Goal: Complete application form

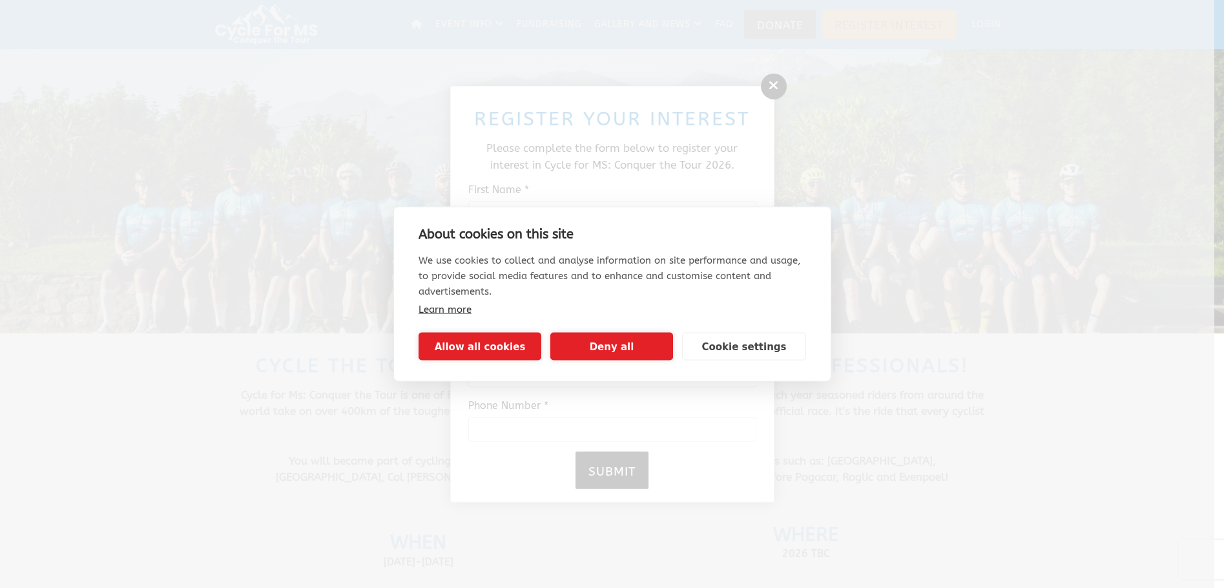
click at [766, 83] on div "About cookies on this site We use cookies to collect and analyse information on…" at bounding box center [612, 294] width 1224 height 588
click at [509, 342] on button "Allow all cookies" at bounding box center [479, 347] width 123 height 28
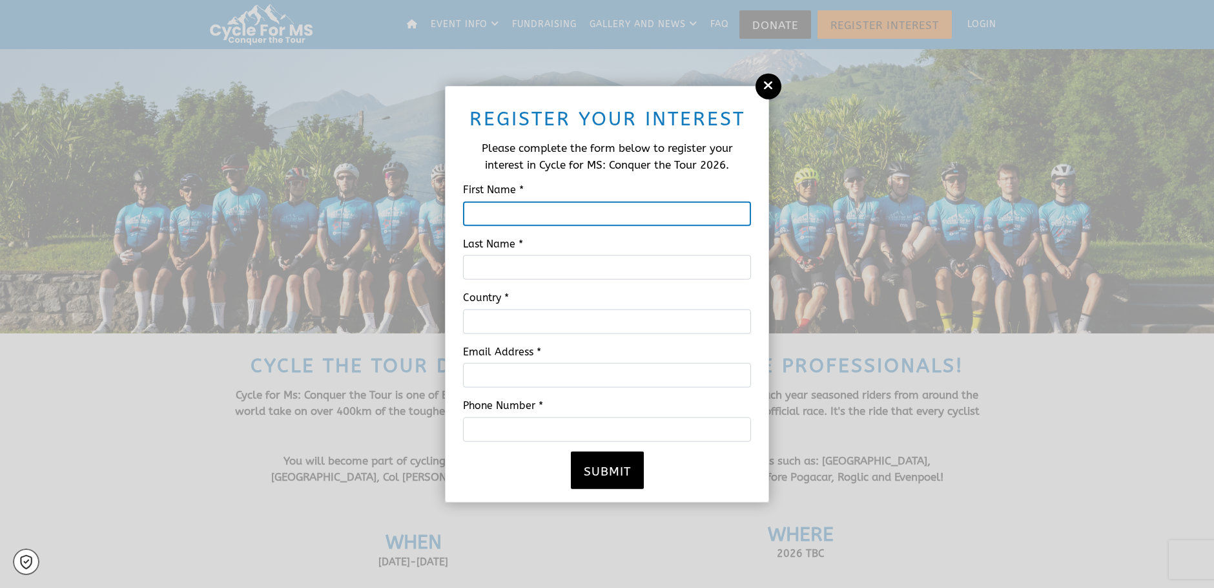
click at [557, 205] on input "First Name *" at bounding box center [607, 213] width 288 height 25
type input "[PERSON_NAME]"
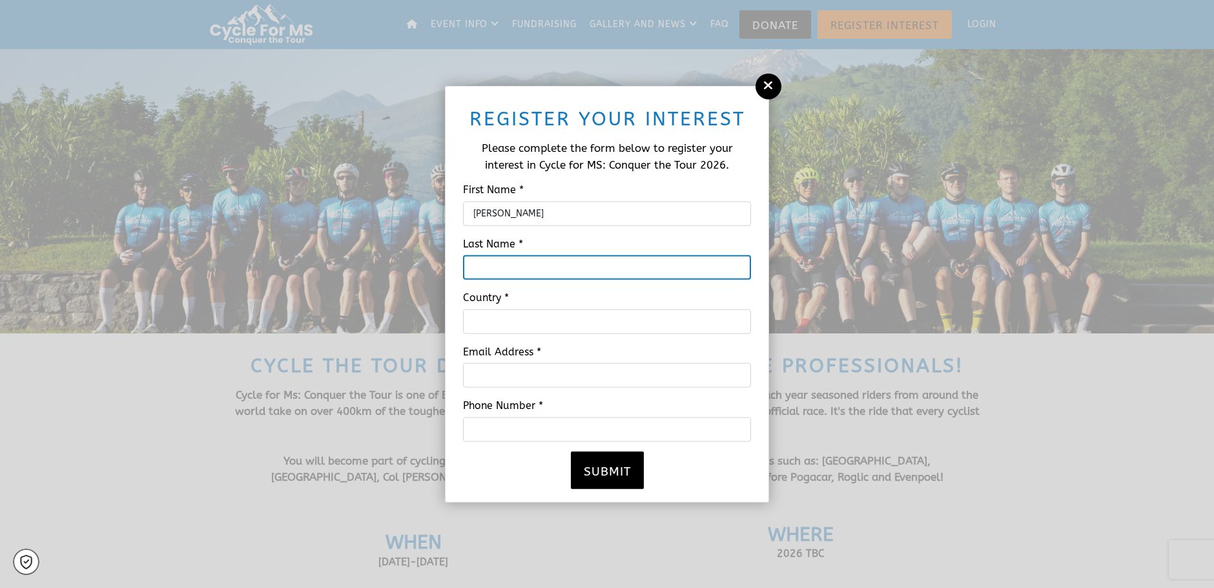
type input "[PERSON_NAME]"
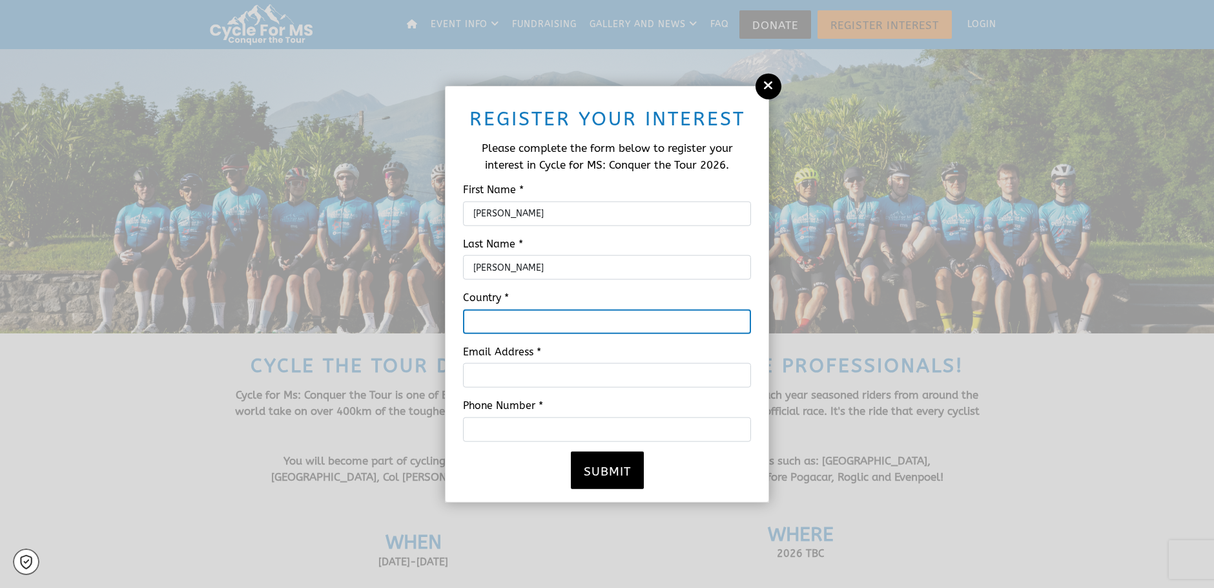
type input "[GEOGRAPHIC_DATA]"
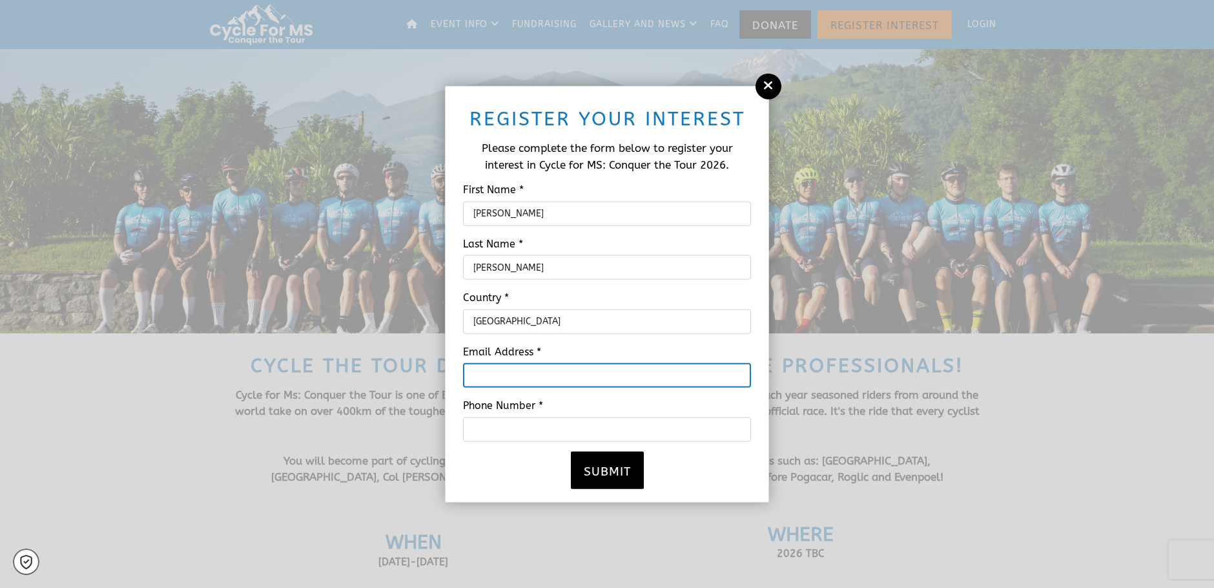
type input "[EMAIL_ADDRESS][DOMAIN_NAME]"
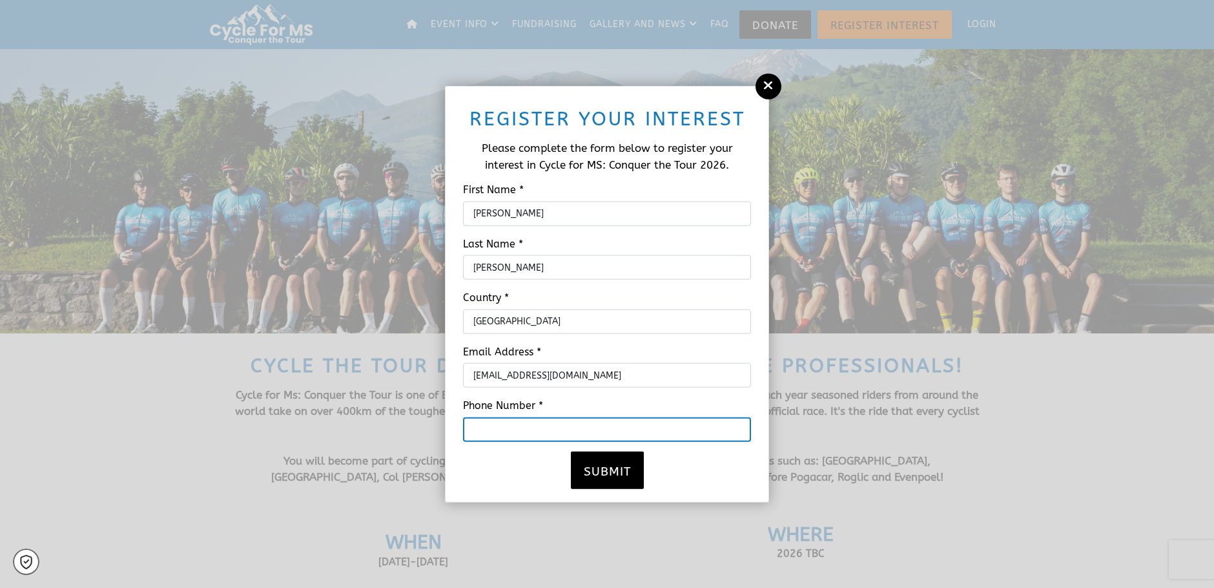
type input "07766527709"
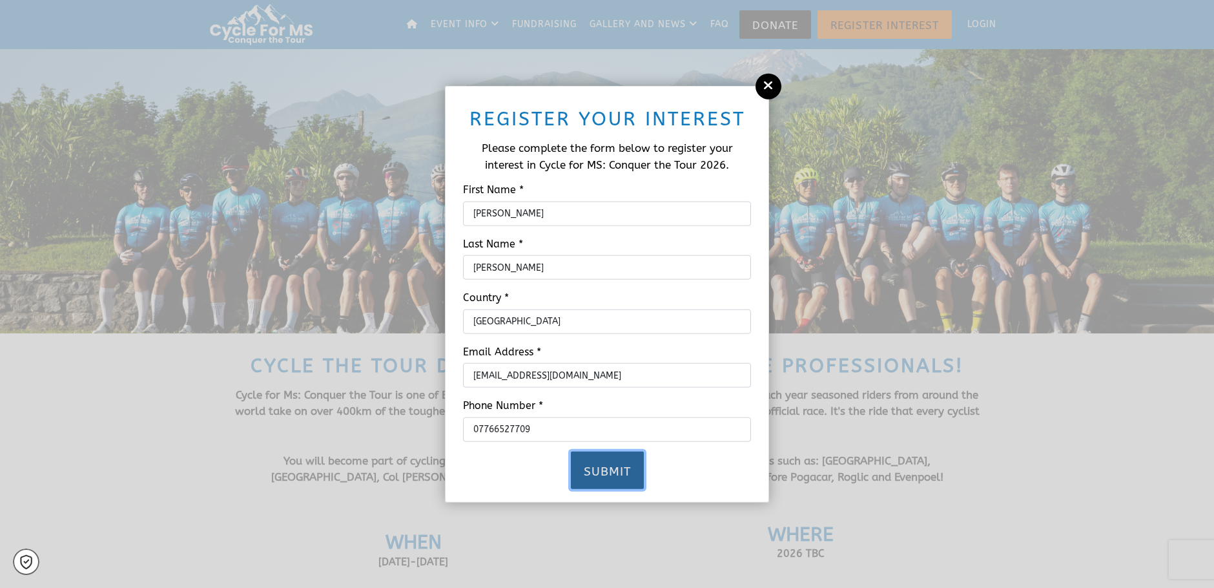
click at [605, 464] on button "Submit" at bounding box center [607, 469] width 73 height 37
click at [605, 464] on div "Processing..." at bounding box center [606, 469] width 303 height 37
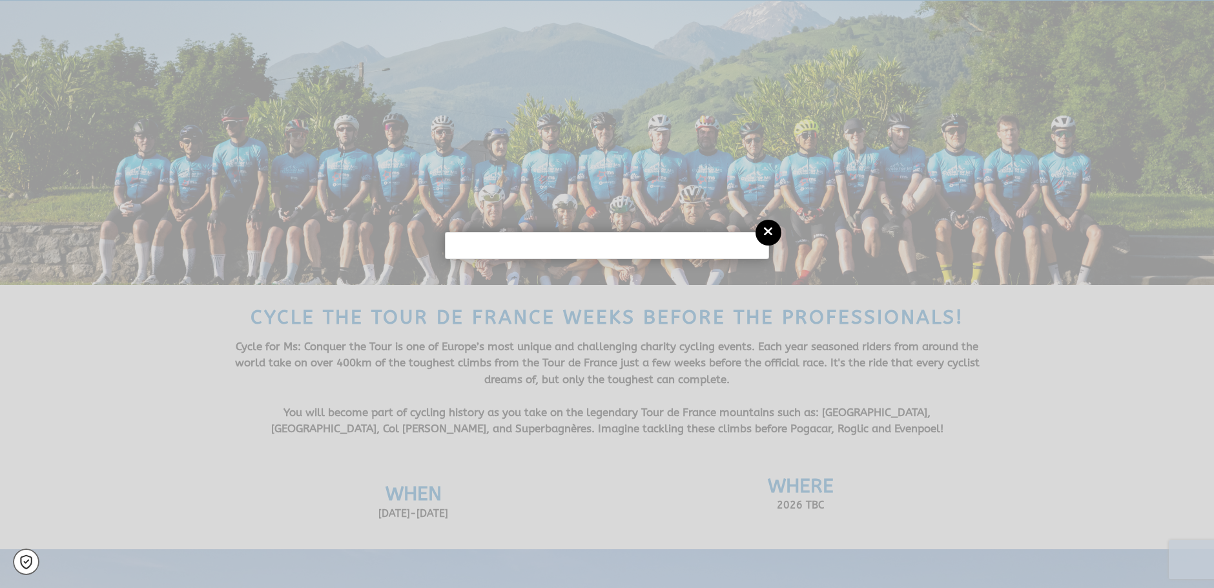
scroll to position [62, 0]
